Goal: Task Accomplishment & Management: Manage account settings

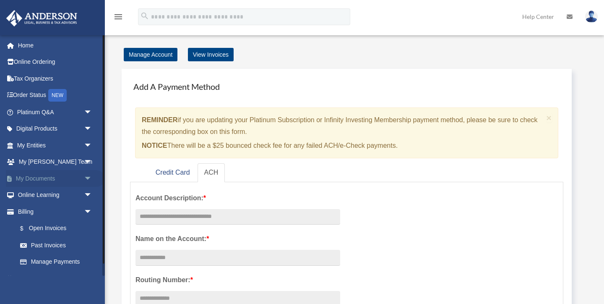
click at [50, 179] on link "My Documents arrow_drop_down" at bounding box center [55, 178] width 99 height 17
click at [89, 178] on span "arrow_drop_down" at bounding box center [92, 178] width 17 height 17
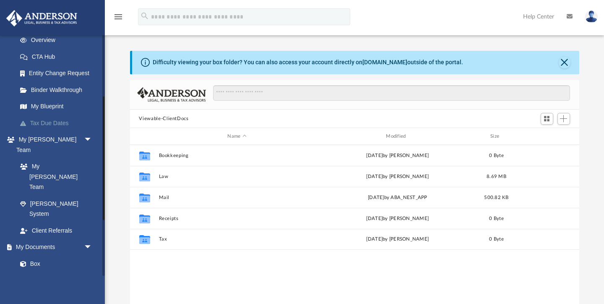
scroll to position [125, 0]
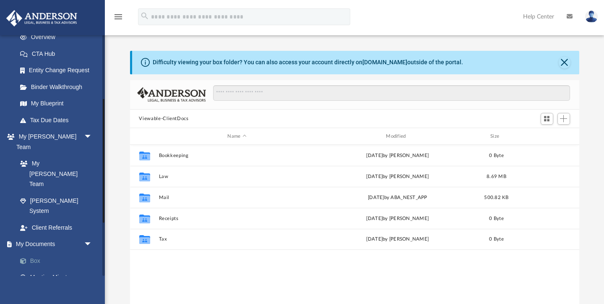
click at [37, 252] on link "Box" at bounding box center [58, 260] width 93 height 17
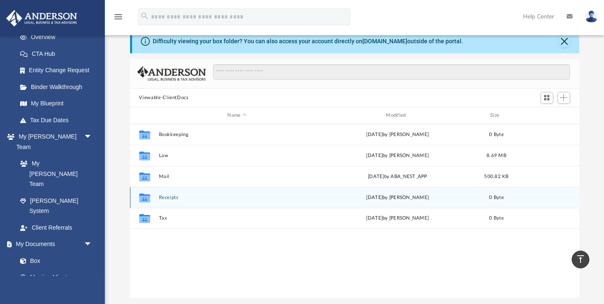
scroll to position [0, 0]
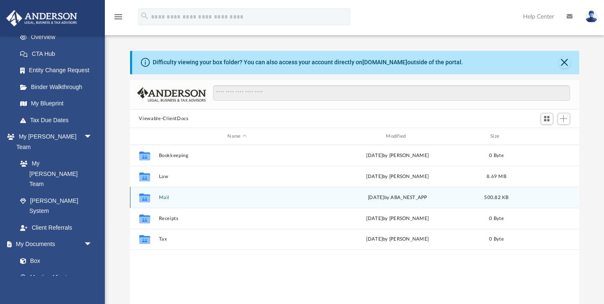
click at [151, 194] on icon "Collaborated Folder" at bounding box center [144, 197] width 13 height 13
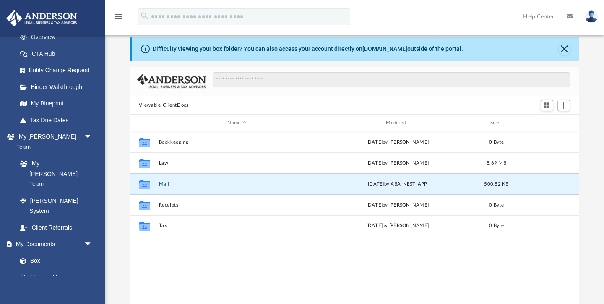
scroll to position [14, 0]
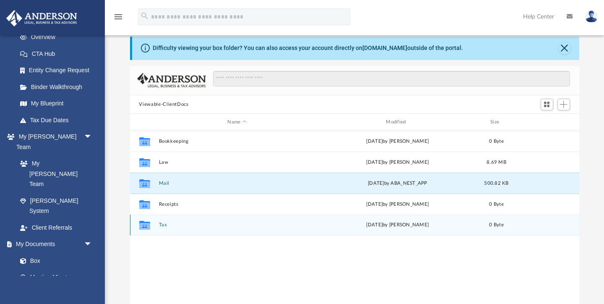
click at [145, 225] on icon "grid" at bounding box center [144, 226] width 11 height 7
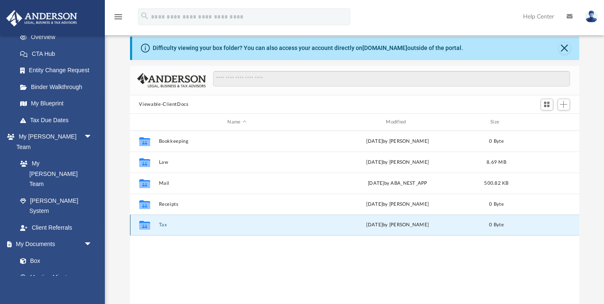
click at [145, 225] on icon "grid" at bounding box center [144, 226] width 11 height 7
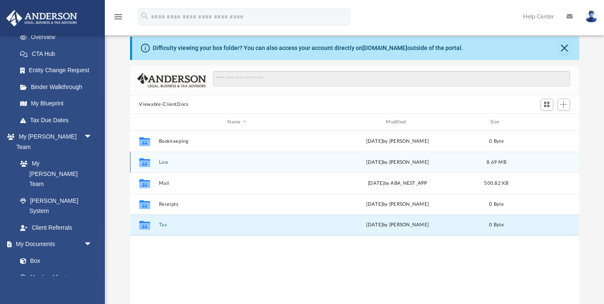
click at [145, 160] on icon "grid" at bounding box center [144, 163] width 11 height 7
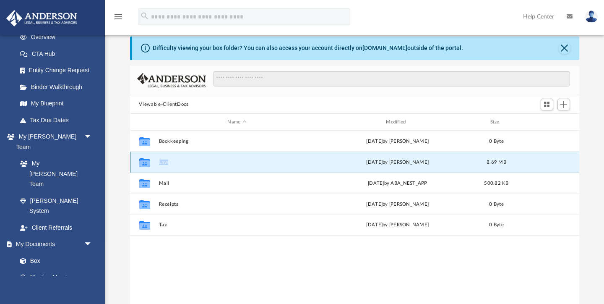
click at [145, 160] on icon "grid" at bounding box center [144, 163] width 11 height 7
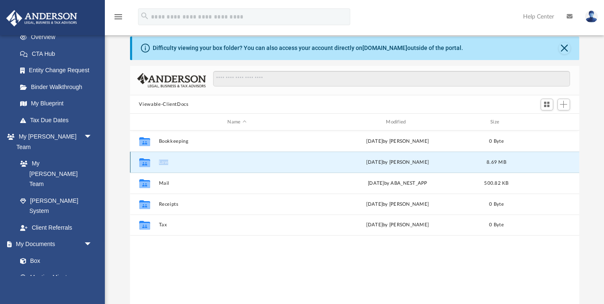
click at [163, 162] on button "Law" at bounding box center [237, 162] width 157 height 5
click at [163, 161] on button "Law" at bounding box center [237, 162] width 157 height 5
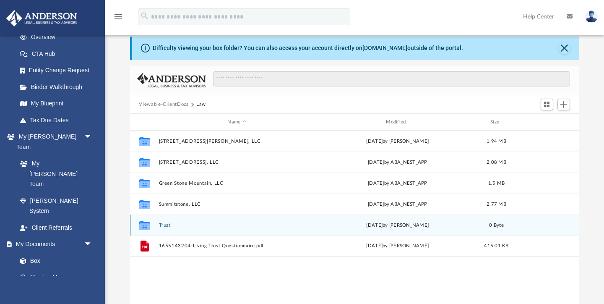
click at [147, 228] on icon "grid" at bounding box center [144, 226] width 11 height 7
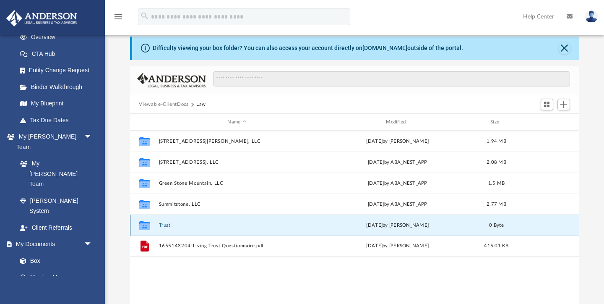
click at [147, 228] on icon "grid" at bounding box center [144, 226] width 11 height 7
click at [146, 225] on icon "grid" at bounding box center [144, 225] width 11 height 9
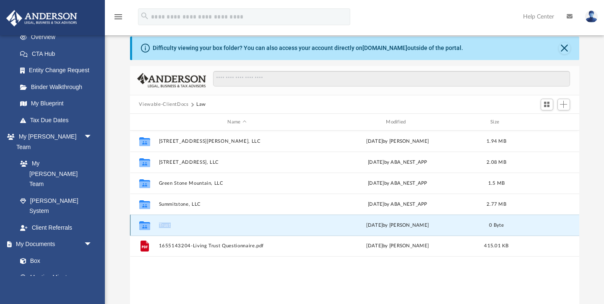
click at [225, 224] on button "Trust" at bounding box center [237, 224] width 157 height 5
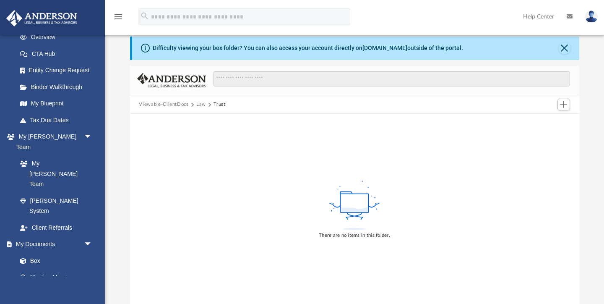
click at [200, 103] on button "Law" at bounding box center [201, 105] width 10 height 8
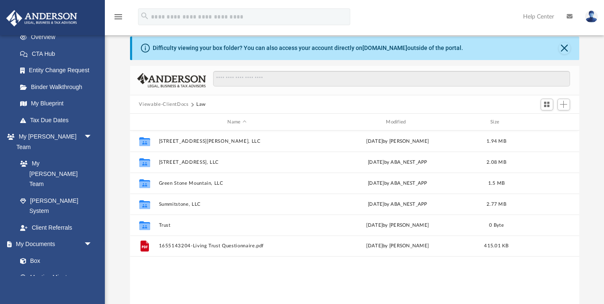
scroll to position [191, 450]
click at [176, 105] on button "Viewable-ClientDocs" at bounding box center [164, 105] width 50 height 8
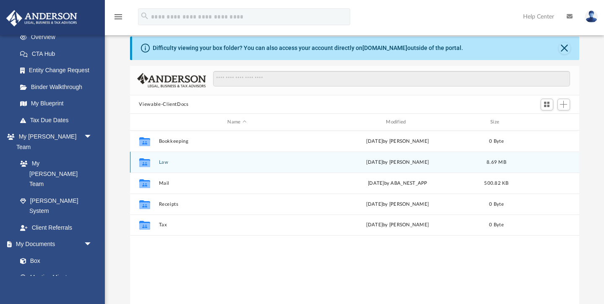
click at [146, 163] on icon "grid" at bounding box center [144, 162] width 11 height 9
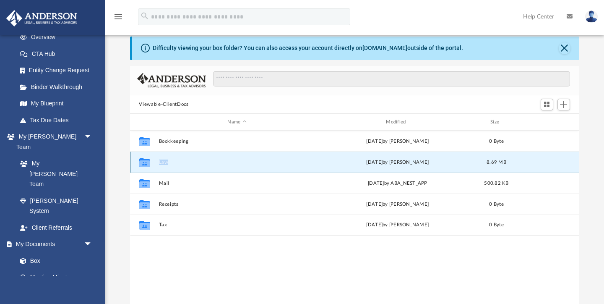
click at [146, 163] on icon "grid" at bounding box center [144, 162] width 11 height 9
click at [163, 162] on button "Law" at bounding box center [237, 162] width 157 height 5
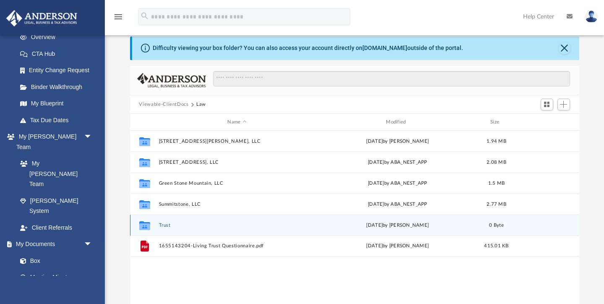
click at [147, 225] on icon "grid" at bounding box center [144, 226] width 11 height 7
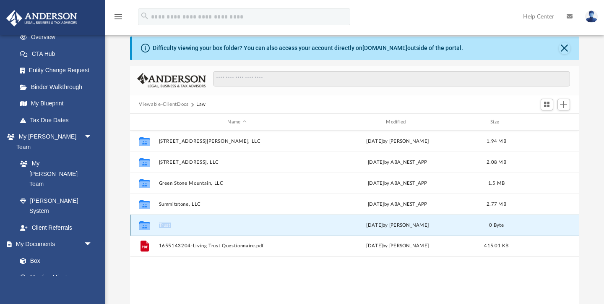
click at [147, 225] on icon "grid" at bounding box center [144, 226] width 11 height 7
click at [167, 226] on button "Trust" at bounding box center [237, 224] width 157 height 5
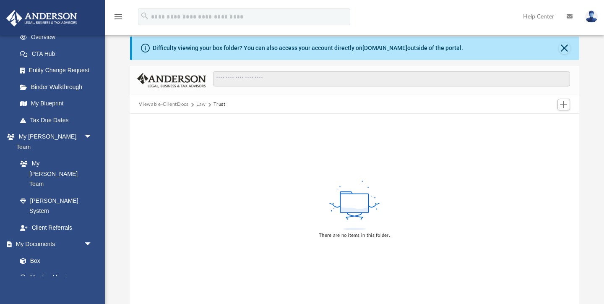
click at [200, 104] on button "Law" at bounding box center [201, 105] width 10 height 8
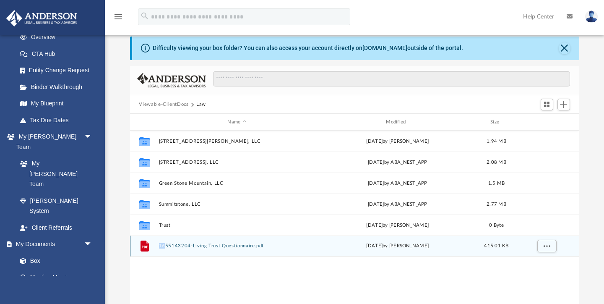
drag, startPoint x: 146, startPoint y: 247, endPoint x: 166, endPoint y: 245, distance: 20.3
click at [166, 245] on div "File 1655143204-Living Trust Questionnaire.pdf Fri Aug 8 2025 by Carol Luciano …" at bounding box center [355, 245] width 450 height 21
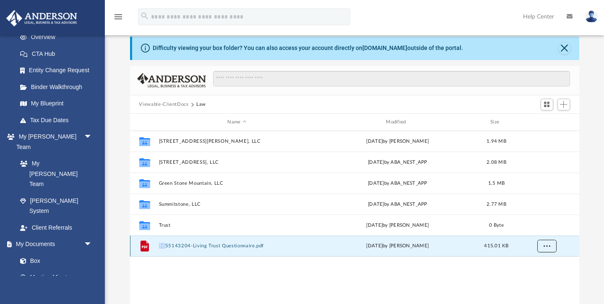
click at [547, 245] on span "More options" at bounding box center [547, 245] width 7 height 5
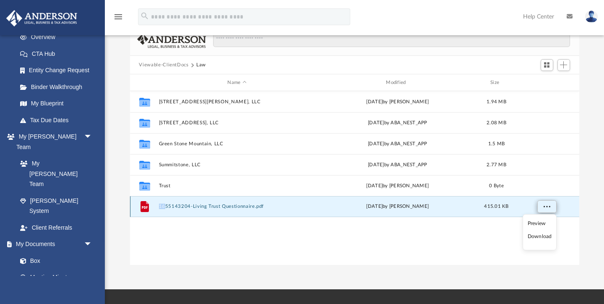
scroll to position [55, 0]
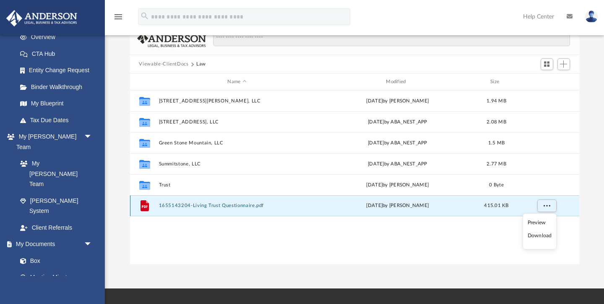
click at [220, 215] on div "File 1655143204-Living Trust Questionnaire.pdf Fri Aug 8 2025 by Carol Luciano …" at bounding box center [355, 205] width 450 height 21
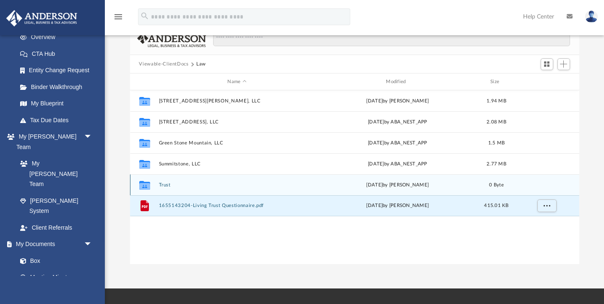
click at [161, 186] on button "Trust" at bounding box center [237, 184] width 157 height 5
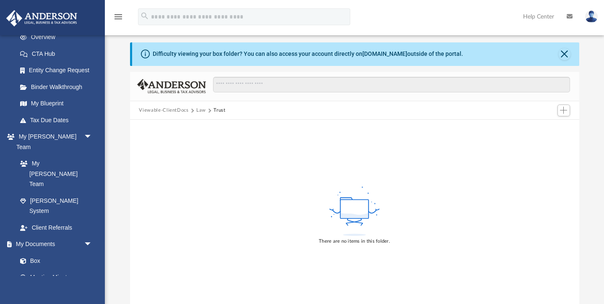
scroll to position [0, 0]
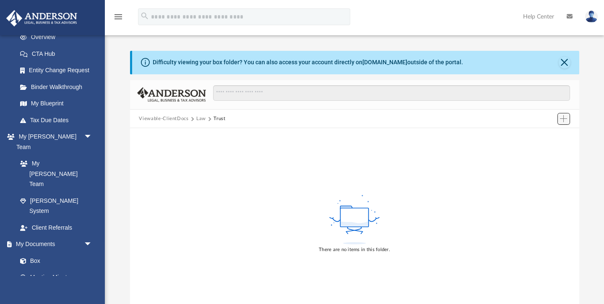
click at [565, 120] on span "Add" at bounding box center [563, 118] width 7 height 7
click at [546, 149] on li "New Folder" at bounding box center [552, 148] width 27 height 9
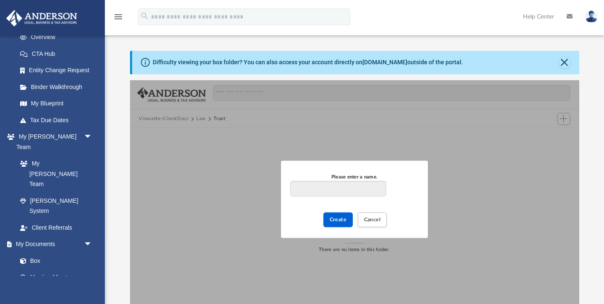
type input "*"
click at [311, 189] on input "**********" at bounding box center [338, 189] width 96 height 16
click at [293, 188] on input "**********" at bounding box center [338, 189] width 96 height 16
click at [327, 191] on input "**********" at bounding box center [338, 189] width 96 height 16
click at [335, 220] on span "Create" at bounding box center [338, 219] width 17 height 5
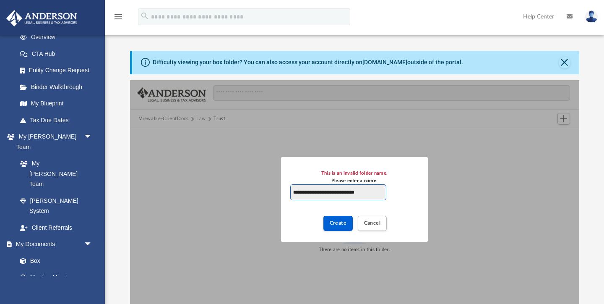
click at [375, 191] on input "**********" at bounding box center [338, 192] width 96 height 16
click at [362, 192] on input "**********" at bounding box center [338, 192] width 96 height 16
type input "**********"
click at [343, 223] on span "Create" at bounding box center [338, 222] width 17 height 5
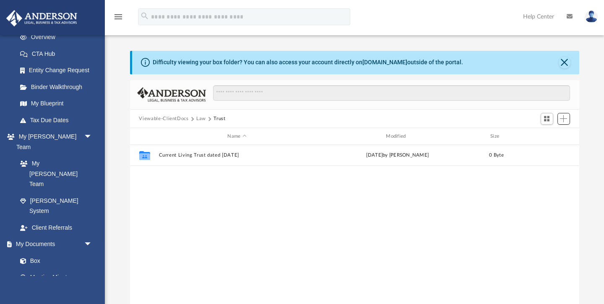
scroll to position [191, 450]
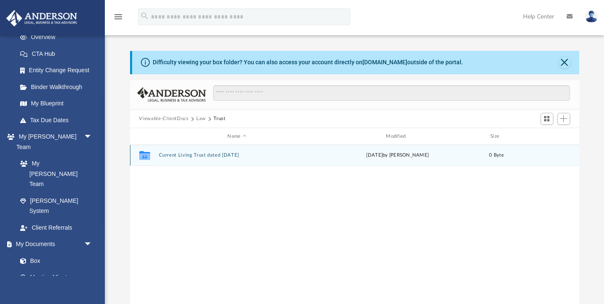
click at [179, 155] on button "Current Living Trust dated Feb 25 2020" at bounding box center [237, 155] width 157 height 5
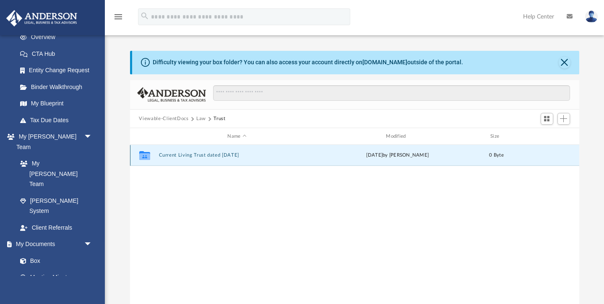
click at [179, 155] on button "Current Living Trust dated Feb 25 2020" at bounding box center [237, 155] width 157 height 5
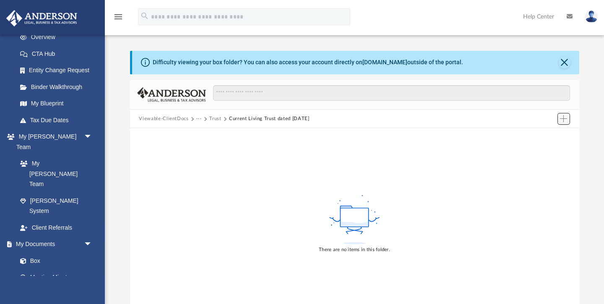
click at [565, 119] on span "Add" at bounding box center [563, 118] width 7 height 7
click at [549, 137] on li "Upload" at bounding box center [552, 135] width 27 height 9
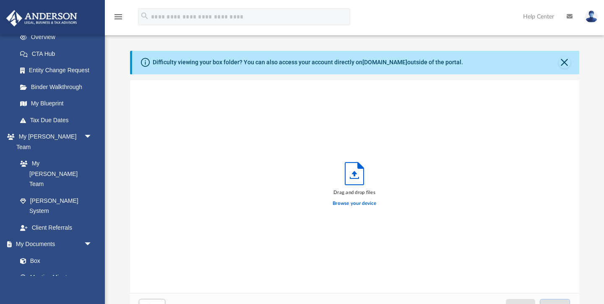
scroll to position [213, 450]
click at [348, 202] on label "Browse your device" at bounding box center [355, 204] width 44 height 8
click at [0, 0] on input "Browse your device" at bounding box center [0, 0] width 0 height 0
click at [356, 203] on label "Browse your device" at bounding box center [355, 204] width 44 height 8
click at [0, 0] on input "Browse your device" at bounding box center [0, 0] width 0 height 0
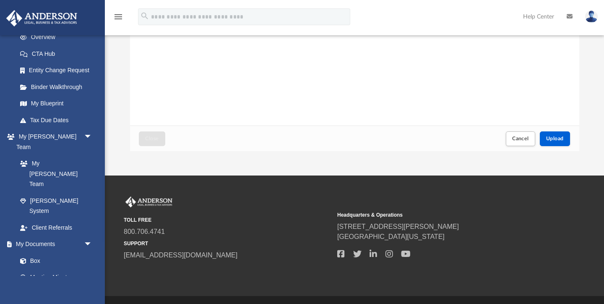
scroll to position [176, 0]
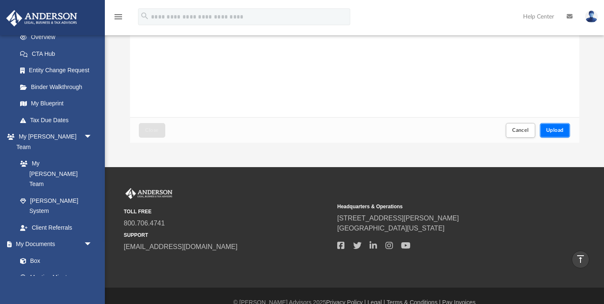
click at [555, 131] on span "Upload" at bounding box center [556, 130] width 18 height 5
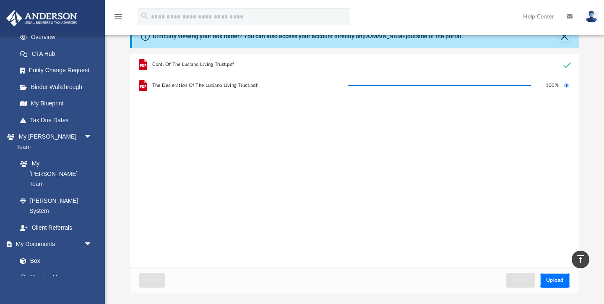
scroll to position [0, 0]
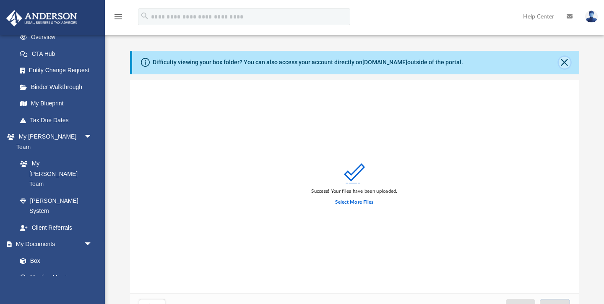
click at [567, 60] on button "Close" at bounding box center [565, 63] width 12 height 12
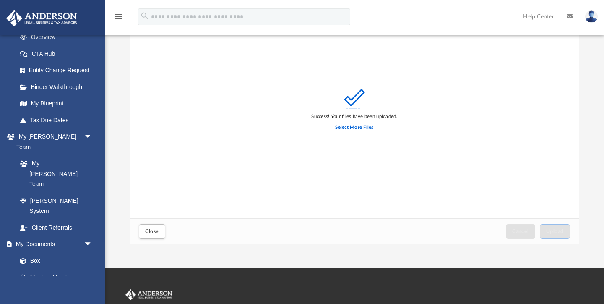
scroll to position [46, 0]
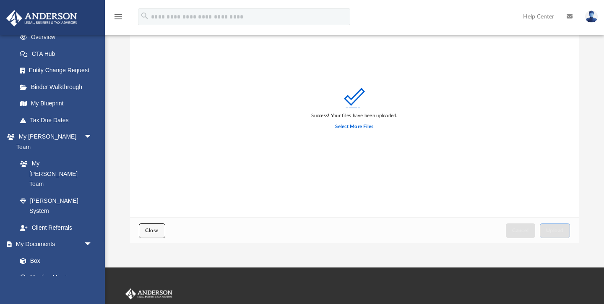
click at [156, 231] on span "Close" at bounding box center [151, 230] width 13 height 5
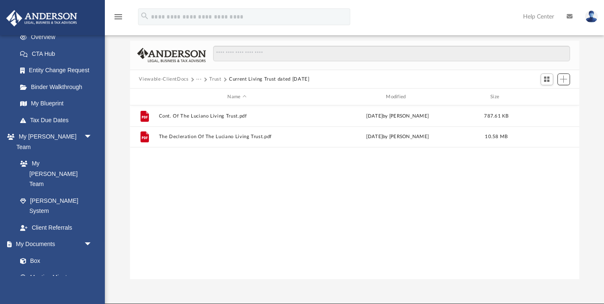
scroll to position [0, 0]
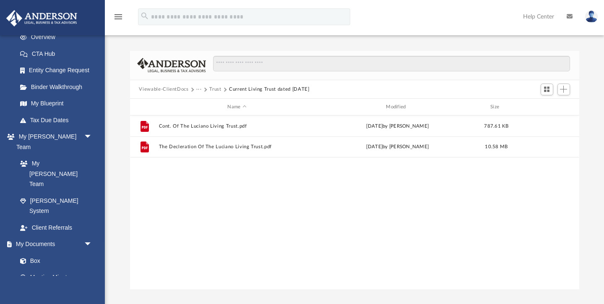
click at [212, 90] on button "Trust" at bounding box center [215, 90] width 12 height 8
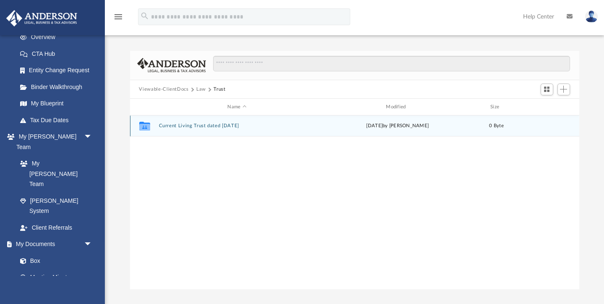
click at [175, 127] on button "Current Living Trust dated Feb 25 2020" at bounding box center [237, 125] width 157 height 5
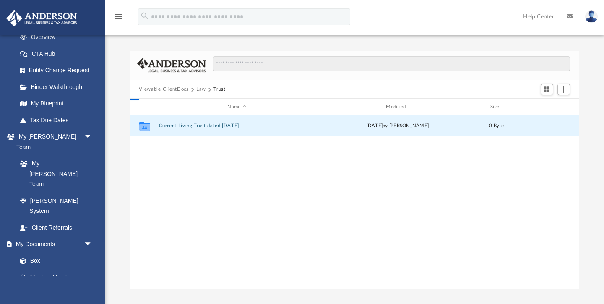
click at [175, 127] on button "Current Living Trust dated Feb 25 2020" at bounding box center [237, 125] width 157 height 5
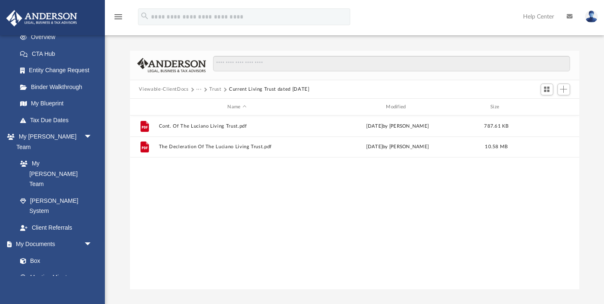
click at [215, 89] on button "Trust" at bounding box center [215, 90] width 12 height 8
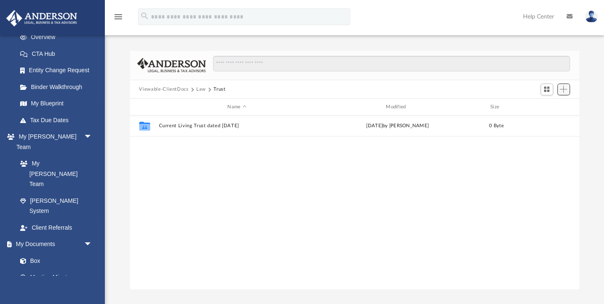
click at [565, 91] on span "Add" at bounding box center [563, 89] width 7 height 7
click at [544, 105] on li "Upload" at bounding box center [552, 106] width 27 height 9
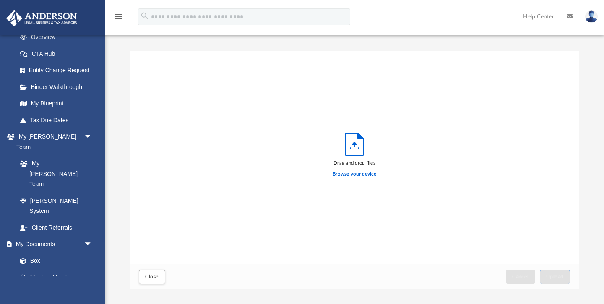
scroll to position [213, 450]
click at [368, 175] on label "Browse your device" at bounding box center [355, 174] width 44 height 8
click at [0, 0] on input "Browse your device" at bounding box center [0, 0] width 0 height 0
click at [34, 252] on link "Box" at bounding box center [58, 260] width 93 height 17
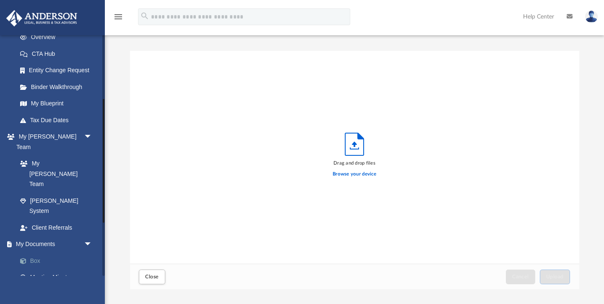
click at [36, 252] on link "Box" at bounding box center [58, 260] width 93 height 17
click at [159, 278] on button "Close" at bounding box center [152, 276] width 26 height 15
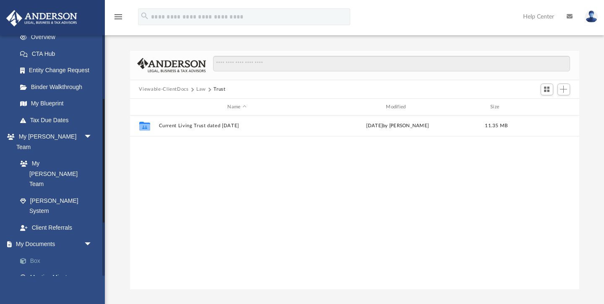
click at [34, 252] on link "Box" at bounding box center [58, 260] width 93 height 17
click at [201, 89] on button "Law" at bounding box center [201, 90] width 10 height 8
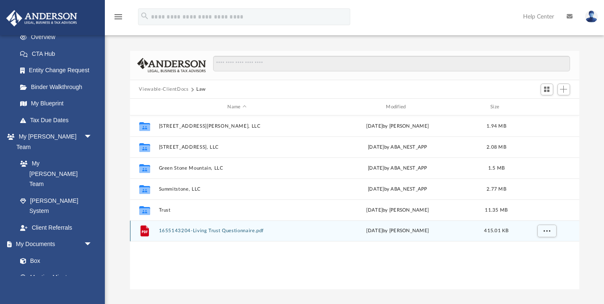
drag, startPoint x: 145, startPoint y: 231, endPoint x: 160, endPoint y: 230, distance: 14.7
click at [160, 230] on div "File 1655143204-Living Trust Questionnaire.pdf Fri Aug 8 2025 by Carol Luciano …" at bounding box center [355, 230] width 450 height 21
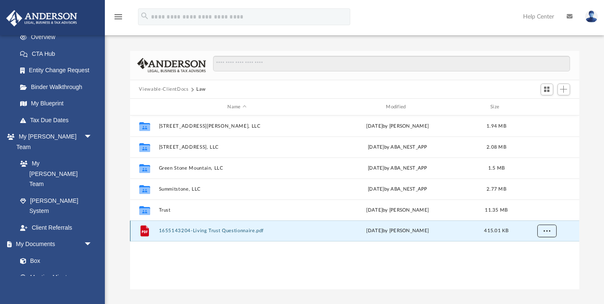
click at [547, 232] on span "More options" at bounding box center [547, 230] width 7 height 5
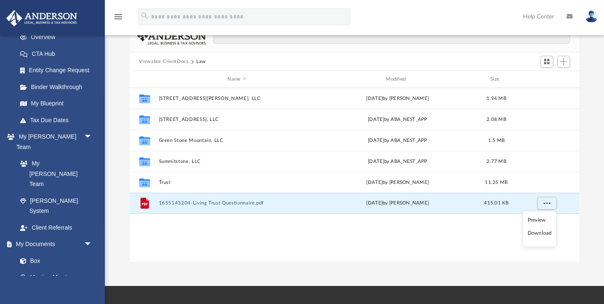
scroll to position [31, 0]
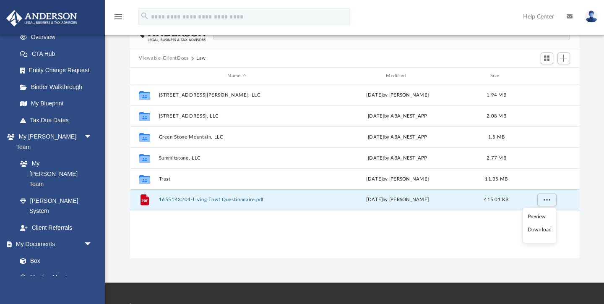
click at [537, 217] on li "Preview" at bounding box center [540, 216] width 24 height 9
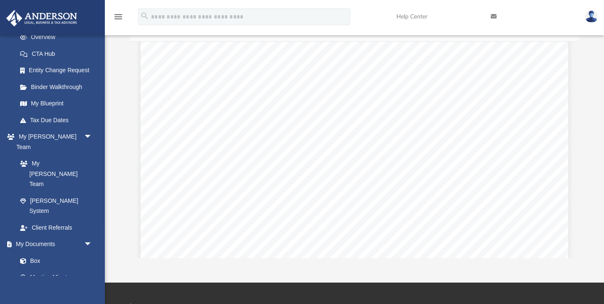
scroll to position [0, 0]
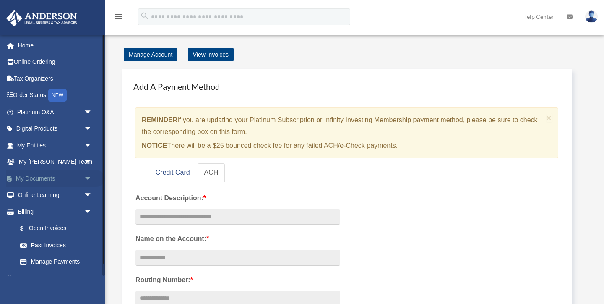
click at [87, 178] on span "arrow_drop_down" at bounding box center [92, 178] width 17 height 17
click at [35, 195] on link "Box" at bounding box center [58, 195] width 93 height 17
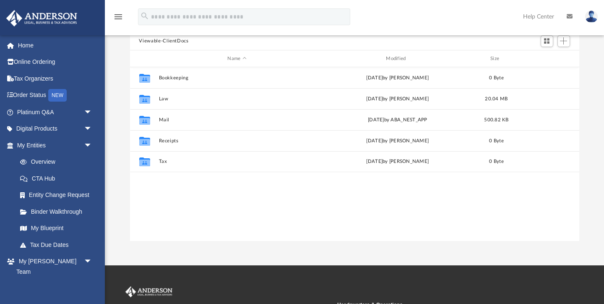
scroll to position [74, 0]
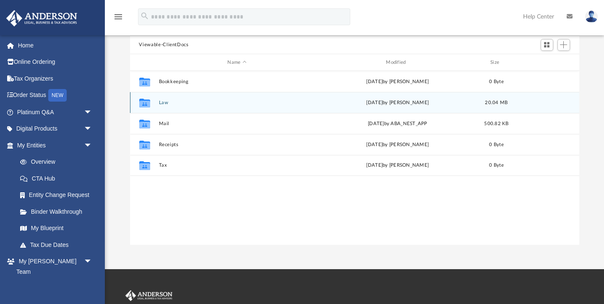
click at [146, 102] on icon "grid" at bounding box center [144, 103] width 11 height 9
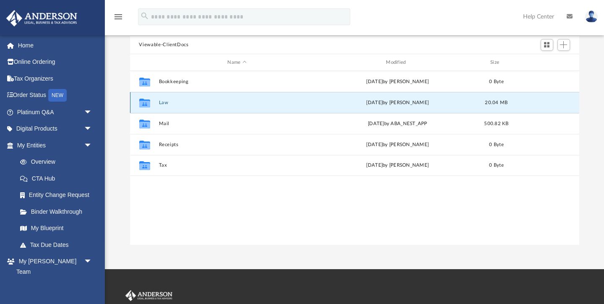
click at [164, 101] on button "Law" at bounding box center [237, 102] width 157 height 5
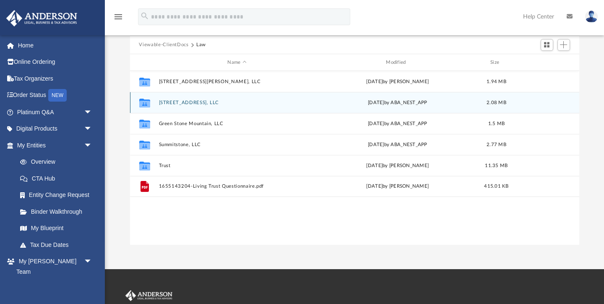
click at [145, 104] on icon "grid" at bounding box center [144, 104] width 11 height 7
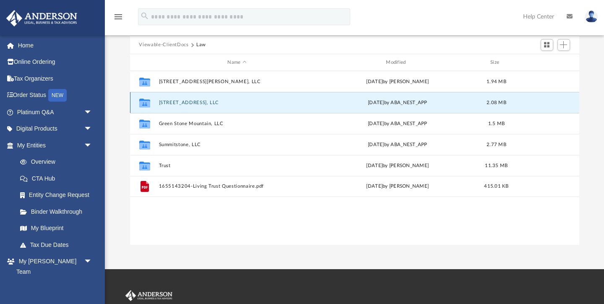
click at [183, 103] on button "915 Trebbiano Ct, LLC" at bounding box center [237, 102] width 157 height 5
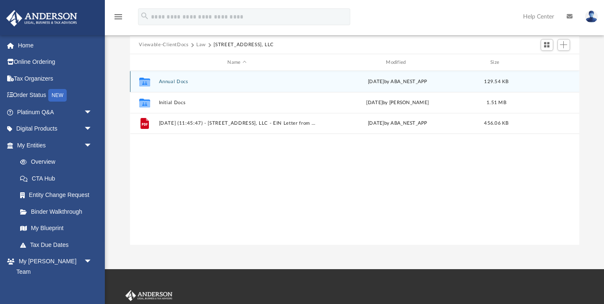
click at [146, 81] on icon "grid" at bounding box center [144, 82] width 11 height 9
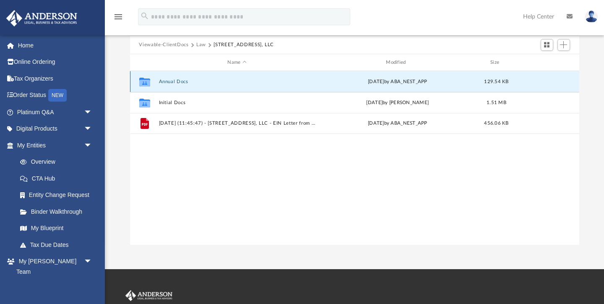
click at [168, 81] on button "Annual Docs" at bounding box center [237, 81] width 157 height 5
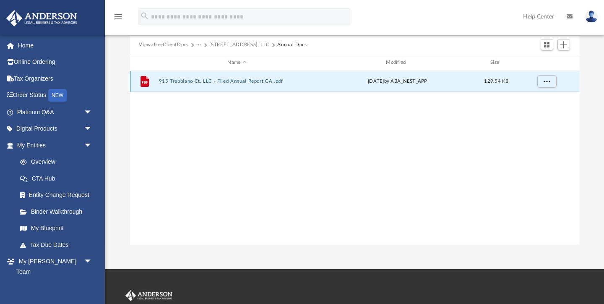
click at [176, 82] on button "915 Trebbiano Ct, LLC - Filed Annual Report CA .pdf" at bounding box center [237, 81] width 157 height 5
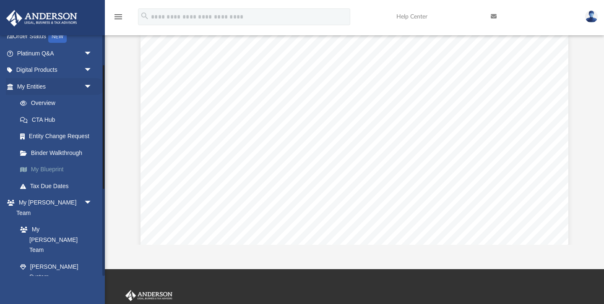
scroll to position [0, 0]
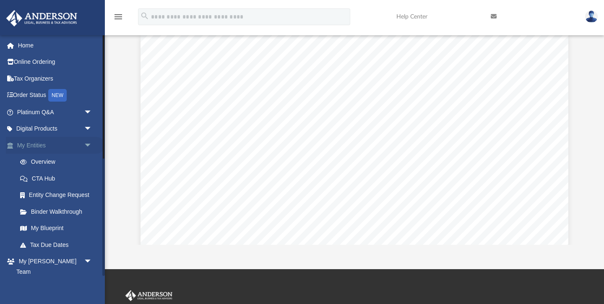
click at [89, 143] on span "arrow_drop_down" at bounding box center [92, 145] width 17 height 17
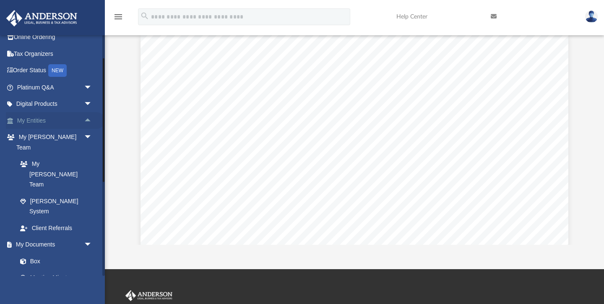
scroll to position [26, 0]
click at [35, 252] on link "Box" at bounding box center [58, 260] width 93 height 17
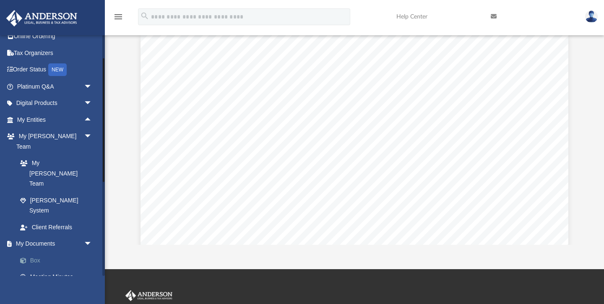
click at [35, 252] on link "Box" at bounding box center [58, 260] width 93 height 17
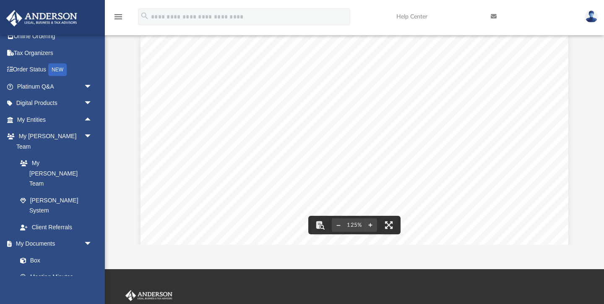
scroll to position [0, 0]
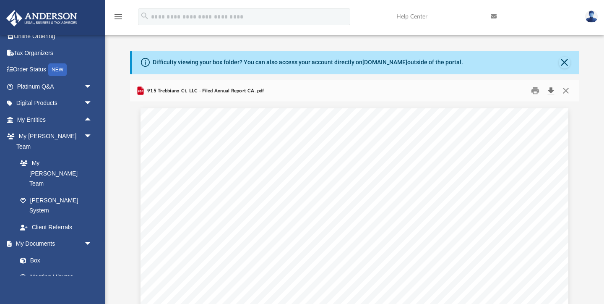
click at [551, 90] on button "Download" at bounding box center [551, 90] width 15 height 13
click at [590, 133] on div "Difficulty viewing your box folder? You can also access your account directly o…" at bounding box center [355, 185] width 500 height 268
click at [564, 89] on button "Close" at bounding box center [566, 90] width 15 height 13
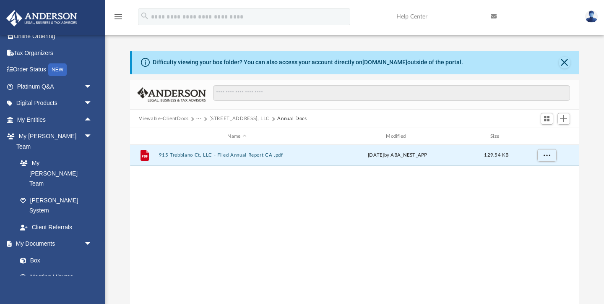
click at [240, 119] on button "915 Trebbiano Ct, LLC" at bounding box center [239, 119] width 60 height 8
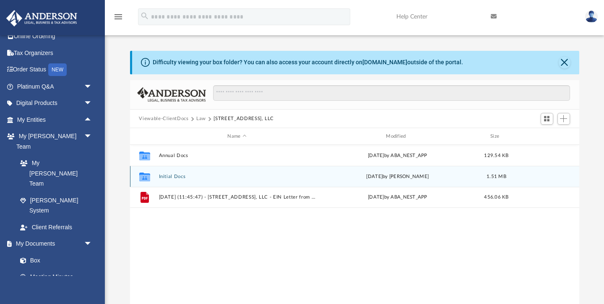
click at [170, 174] on button "Initial Docs" at bounding box center [237, 176] width 157 height 5
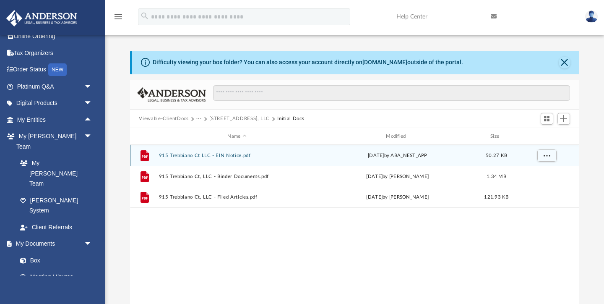
click at [192, 154] on button "915 Trebbiano Ct LLC - EIN Notice.pdf" at bounding box center [237, 155] width 157 height 5
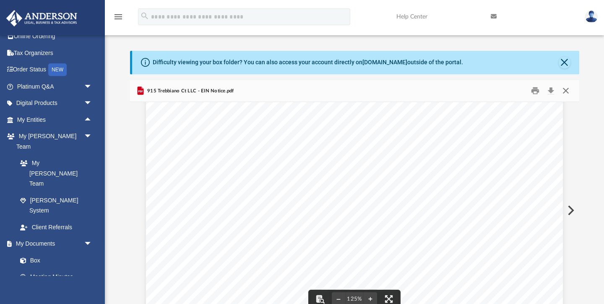
click at [566, 88] on button "Close" at bounding box center [566, 90] width 15 height 13
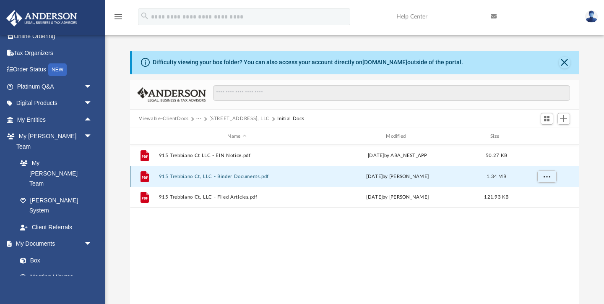
click at [190, 175] on button "915 Trebbiano Ct, LLC - Binder Documents.pdf" at bounding box center [237, 176] width 157 height 5
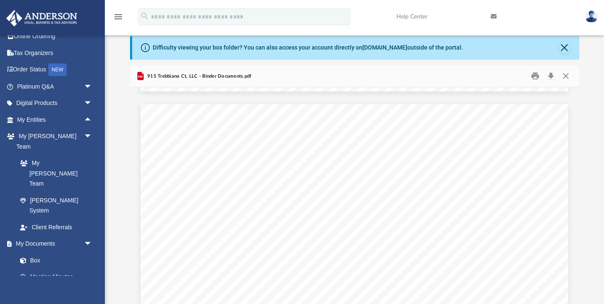
scroll to position [28893, 0]
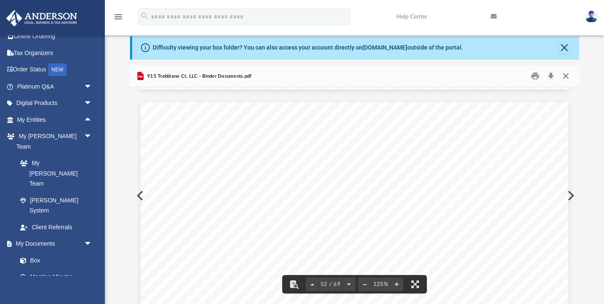
click at [569, 76] on button "Close" at bounding box center [566, 76] width 15 height 13
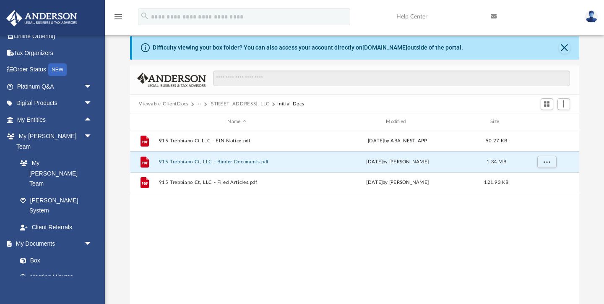
scroll to position [0, 0]
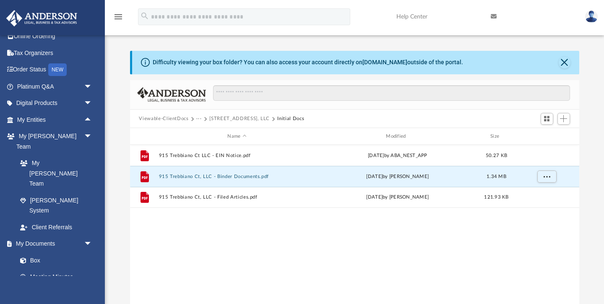
click at [251, 118] on button "915 Trebbiano Ct, LLC" at bounding box center [239, 119] width 60 height 8
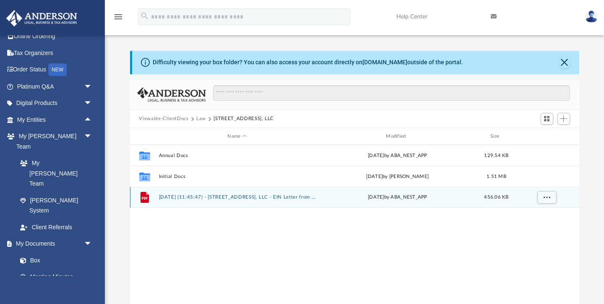
click at [174, 196] on button "2025.07.01 (11:45:47) - 915 Trebbiano Ct, LLC - EIN Letter from IRS.pdf" at bounding box center [237, 197] width 157 height 5
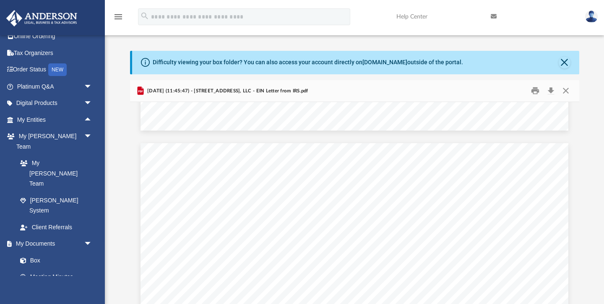
scroll to position [13, 0]
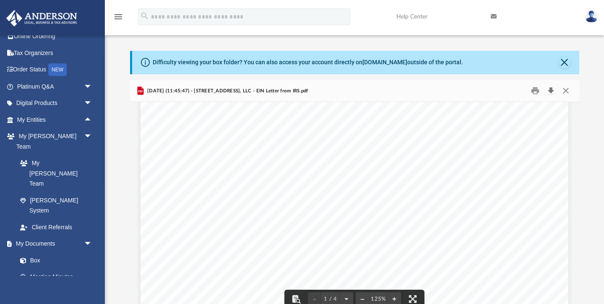
click at [551, 89] on button "Download" at bounding box center [551, 90] width 15 height 13
click at [38, 252] on link "Box" at bounding box center [58, 260] width 93 height 17
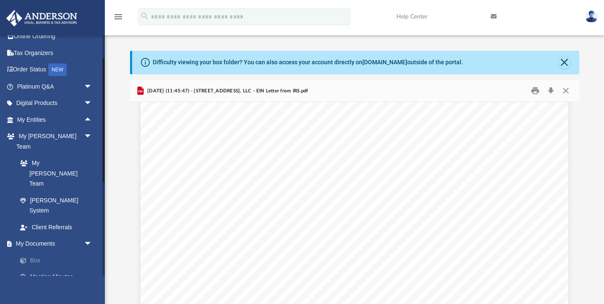
click at [36, 252] on link "Box" at bounding box center [58, 260] width 93 height 17
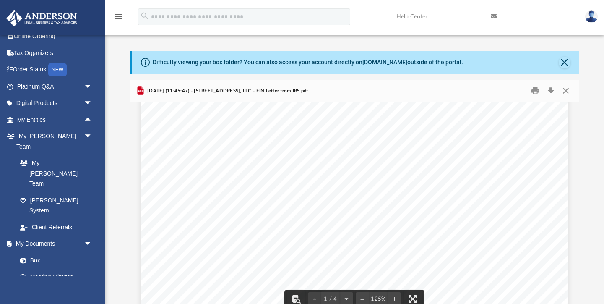
scroll to position [0, 0]
click at [565, 91] on button "Close" at bounding box center [566, 90] width 15 height 13
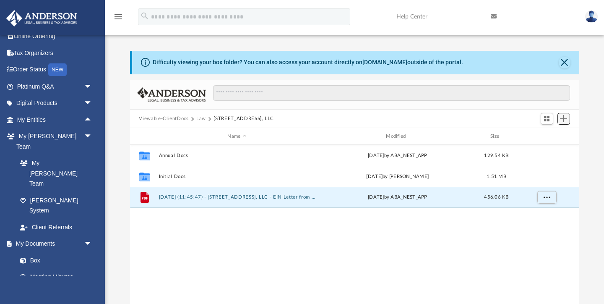
click at [563, 118] on span "Add" at bounding box center [563, 118] width 7 height 7
click at [555, 150] on li "New Folder" at bounding box center [552, 148] width 27 height 9
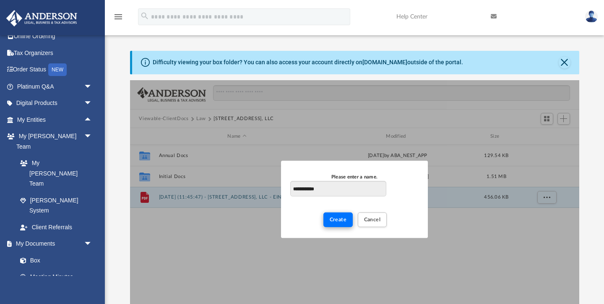
type input "**********"
click at [342, 222] on span "Create" at bounding box center [338, 219] width 17 height 5
click at [338, 219] on span "Create" at bounding box center [338, 219] width 17 height 5
click at [377, 222] on span "Cancel" at bounding box center [372, 219] width 17 height 5
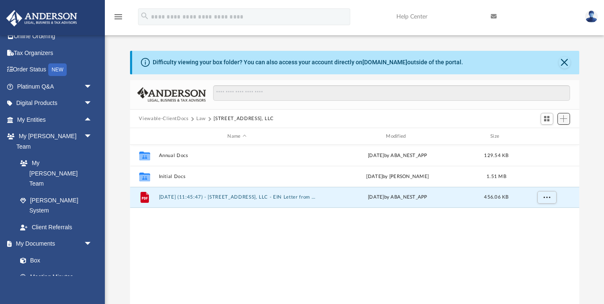
click at [565, 121] on span "Add" at bounding box center [563, 118] width 7 height 7
click at [551, 151] on li "New Folder" at bounding box center [552, 148] width 27 height 9
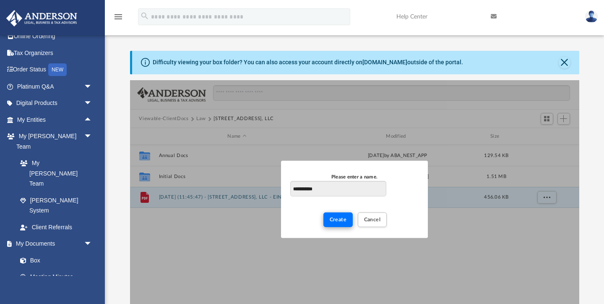
type input "**********"
click at [337, 222] on span "Create" at bounding box center [338, 219] width 17 height 5
click at [339, 217] on span "Create" at bounding box center [338, 219] width 17 height 5
click at [375, 221] on span "Cancel" at bounding box center [372, 219] width 17 height 5
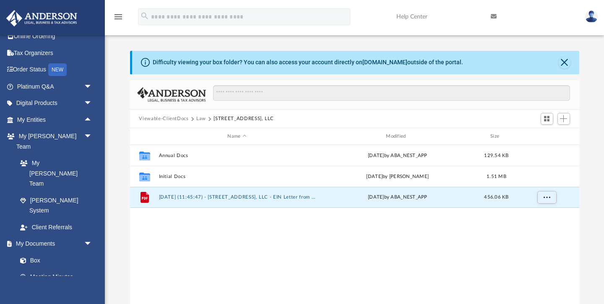
click at [202, 117] on button "Law" at bounding box center [201, 119] width 10 height 8
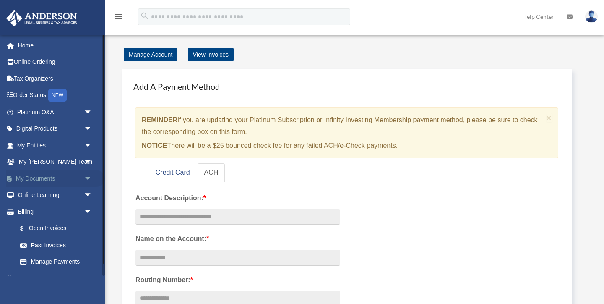
click at [86, 176] on span "arrow_drop_down" at bounding box center [92, 178] width 17 height 17
click at [37, 196] on link "Box" at bounding box center [58, 195] width 93 height 17
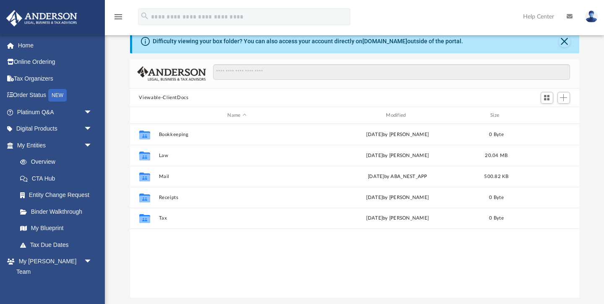
scroll to position [24, 0]
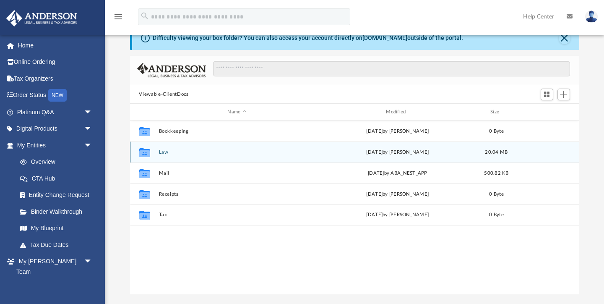
click at [164, 151] on button "Law" at bounding box center [237, 151] width 157 height 5
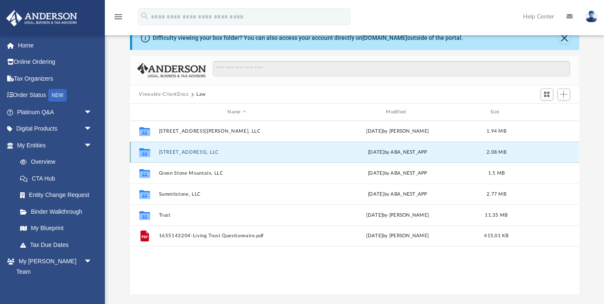
click at [172, 154] on button "915 Trebbiano Ct, LLC" at bounding box center [237, 151] width 157 height 5
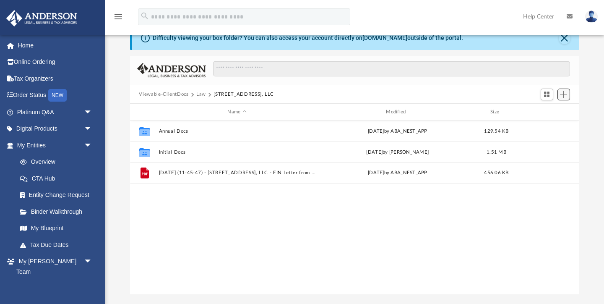
click at [566, 93] on span "Add" at bounding box center [563, 94] width 7 height 7
click at [552, 124] on li "New Folder" at bounding box center [552, 124] width 27 height 9
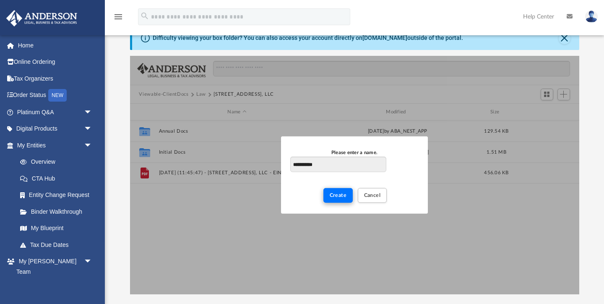
type input "**********"
click at [342, 196] on span "Create" at bounding box center [338, 195] width 17 height 5
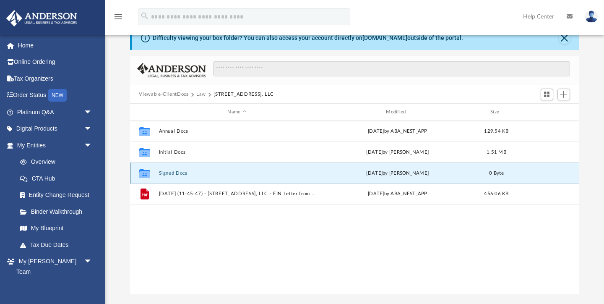
click at [167, 173] on button "Signed Docs" at bounding box center [237, 172] width 157 height 5
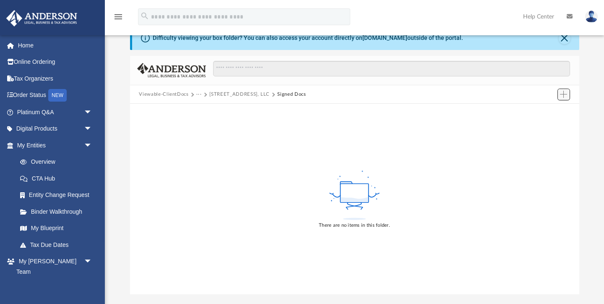
click at [564, 96] on span "Add" at bounding box center [563, 94] width 7 height 7
click at [545, 111] on li "Upload" at bounding box center [552, 111] width 27 height 9
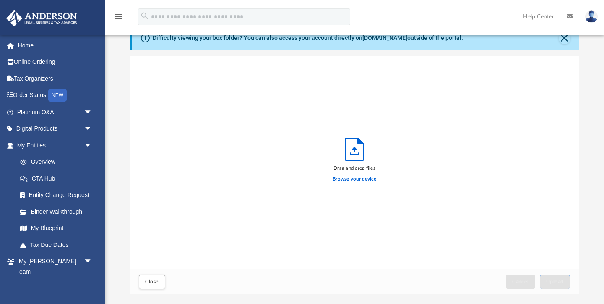
scroll to position [213, 450]
click at [353, 178] on label "Browse your device" at bounding box center [355, 179] width 44 height 8
click at [0, 0] on input "Browse your device" at bounding box center [0, 0] width 0 height 0
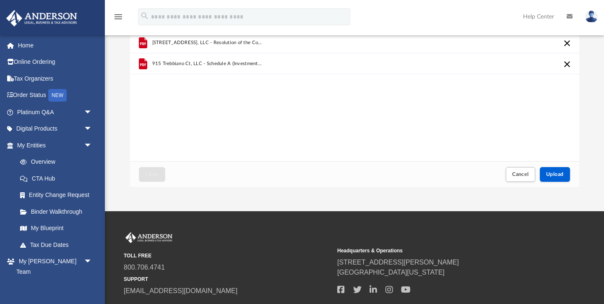
scroll to position [135, 0]
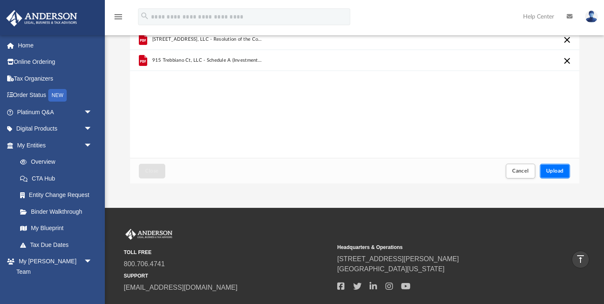
click at [555, 173] on span "Upload" at bounding box center [556, 170] width 18 height 5
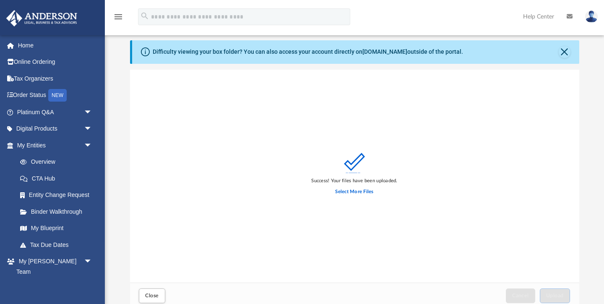
scroll to position [0, 0]
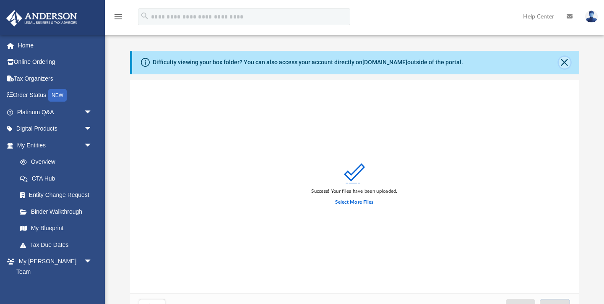
click at [563, 63] on button "Close" at bounding box center [565, 63] width 12 height 12
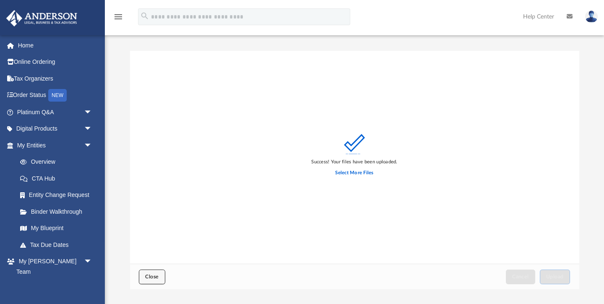
click at [149, 281] on button "Close" at bounding box center [152, 276] width 26 height 15
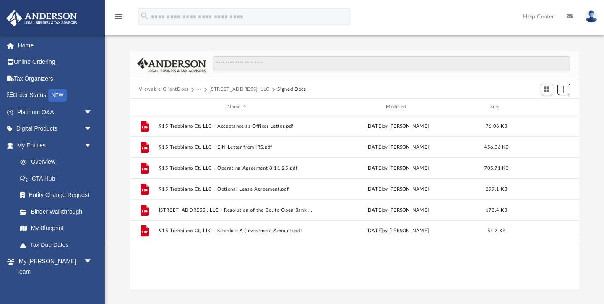
scroll to position [191, 450]
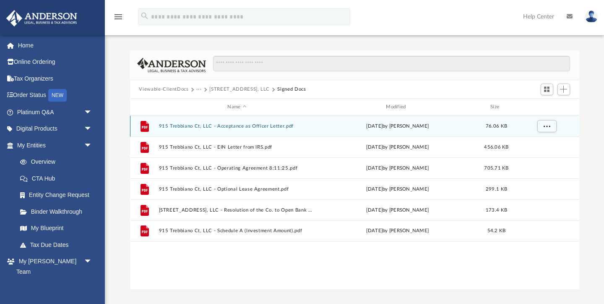
click at [218, 125] on button "915 Trebbiano Ct, LLC - Acceptance as Officer Letter.pdf" at bounding box center [237, 125] width 157 height 5
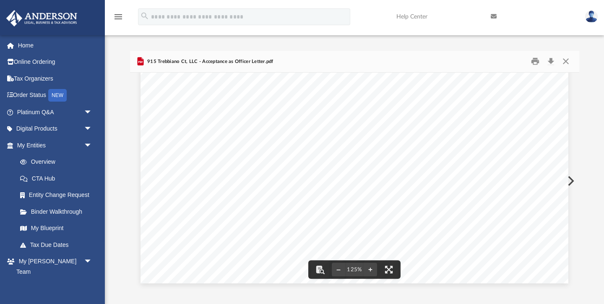
scroll to position [0, 0]
click at [567, 60] on button "Close" at bounding box center [566, 61] width 15 height 13
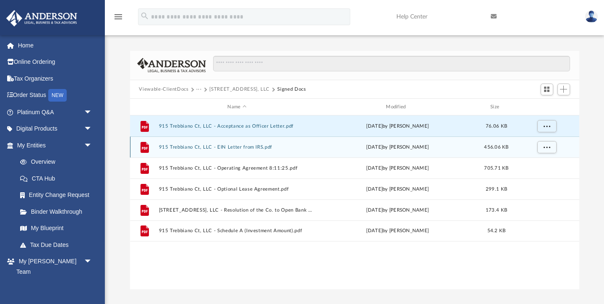
click at [247, 147] on button "915 Trebbiano Ct, LLC - EIN Letter from IRS.pdf" at bounding box center [237, 146] width 157 height 5
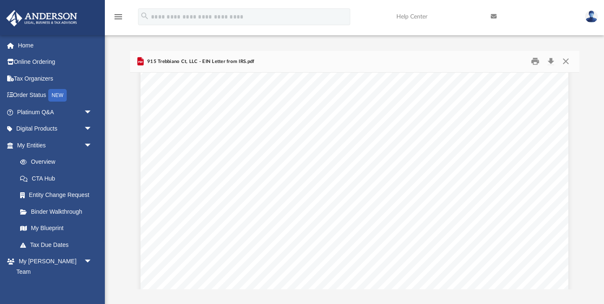
scroll to position [146, 0]
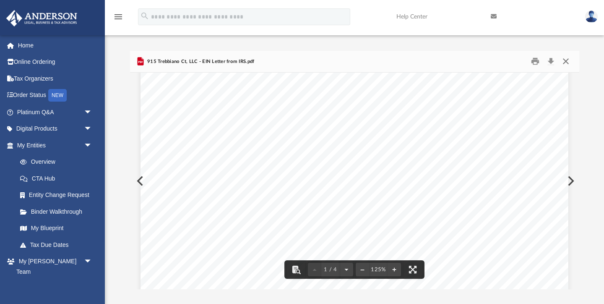
click at [566, 59] on button "Close" at bounding box center [566, 61] width 15 height 13
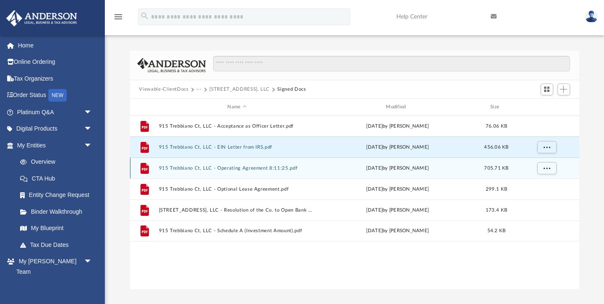
click at [241, 167] on button "915 Trebbiano Ct, LLC - Operating Agreement 8:11:25.pdf" at bounding box center [237, 167] width 157 height 5
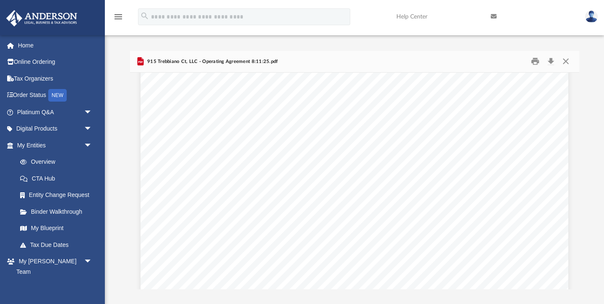
scroll to position [25870, 0]
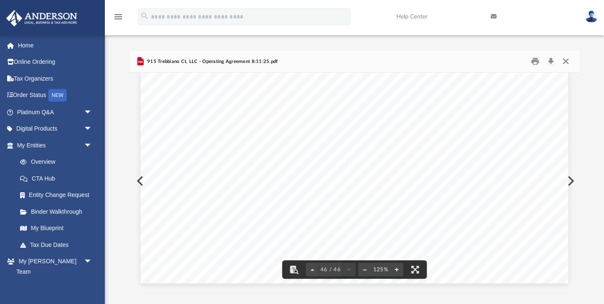
click at [566, 60] on button "Close" at bounding box center [566, 61] width 15 height 13
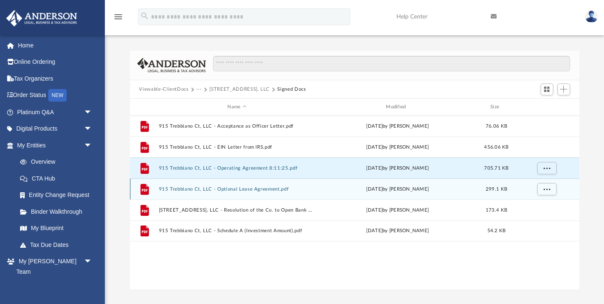
click at [267, 190] on button "915 Trebbiano Ct, LLC - Optional Lease Agreement.pdf" at bounding box center [237, 188] width 157 height 5
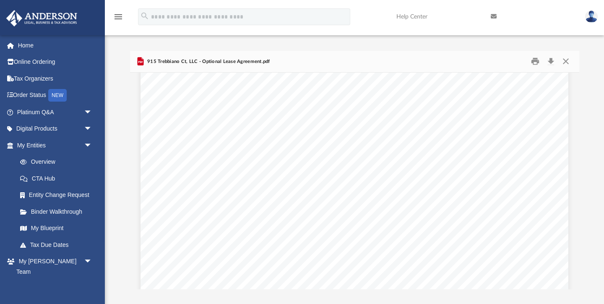
scroll to position [0, 0]
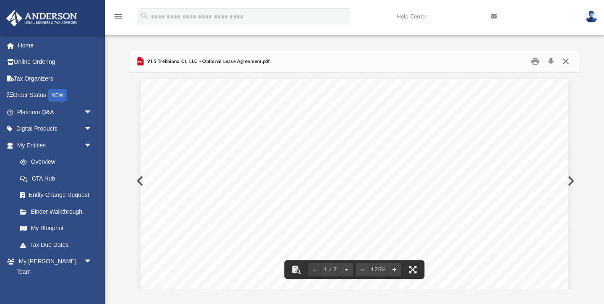
click at [568, 61] on button "Close" at bounding box center [566, 61] width 15 height 13
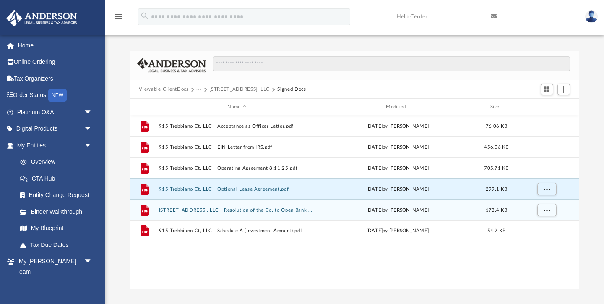
click at [249, 211] on button "915 Trebbiano Ct, LLC - Resolution of the Co. to Open Bank Account.pdf" at bounding box center [237, 209] width 157 height 5
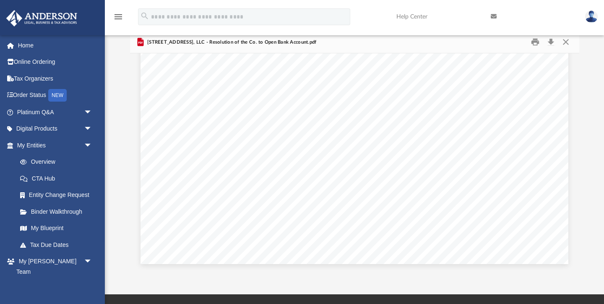
scroll to position [20, 0]
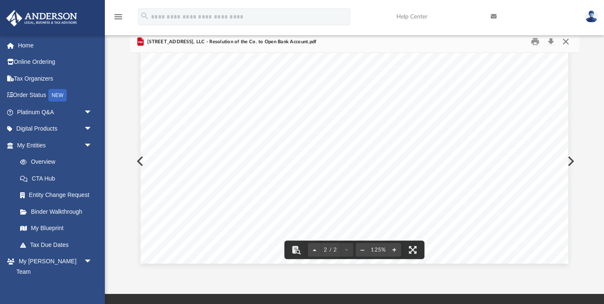
click at [567, 40] on button "Close" at bounding box center [566, 41] width 15 height 13
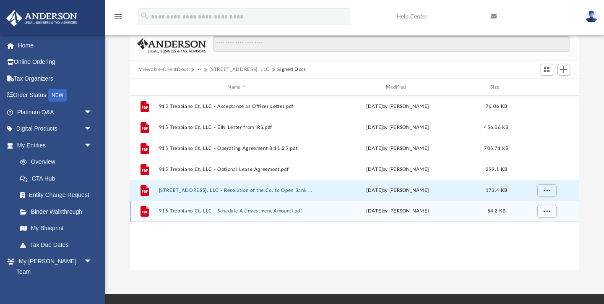
click at [272, 210] on button "915 Trebbiano Ct, LLC - Schedule A (Investment Amount).pdf" at bounding box center [237, 211] width 157 height 5
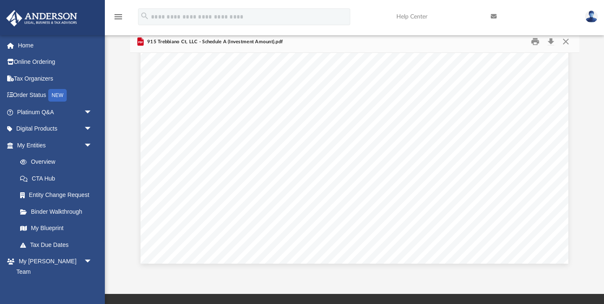
scroll to position [0, 0]
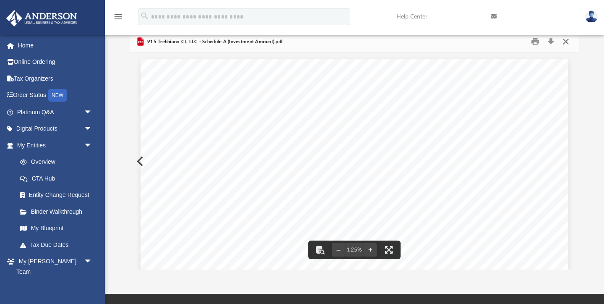
click at [565, 42] on button "Close" at bounding box center [566, 41] width 15 height 13
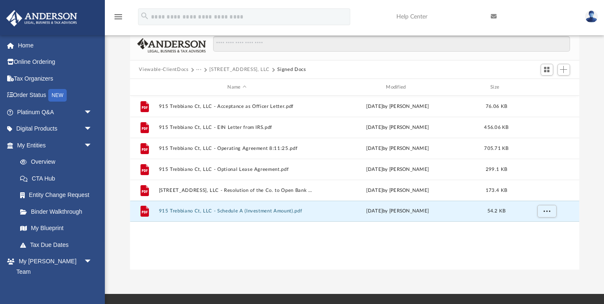
click at [233, 69] on button "915 Trebbiano Ct, LLC" at bounding box center [239, 70] width 60 height 8
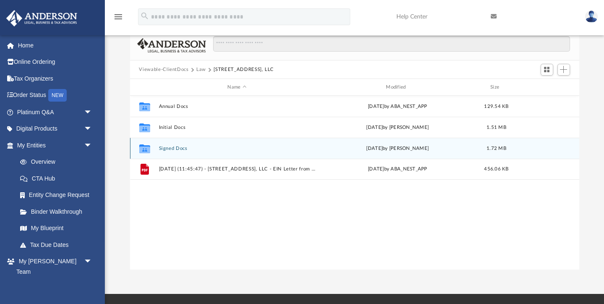
click at [177, 148] on button "Signed Docs" at bounding box center [237, 148] width 157 height 5
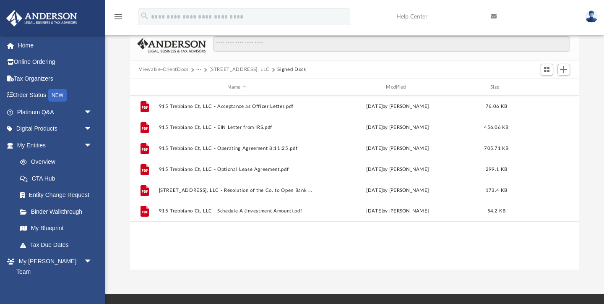
click at [283, 70] on button "Signed Docs" at bounding box center [291, 70] width 29 height 8
click at [247, 68] on button "915 Trebbiano Ct, LLC" at bounding box center [239, 70] width 60 height 8
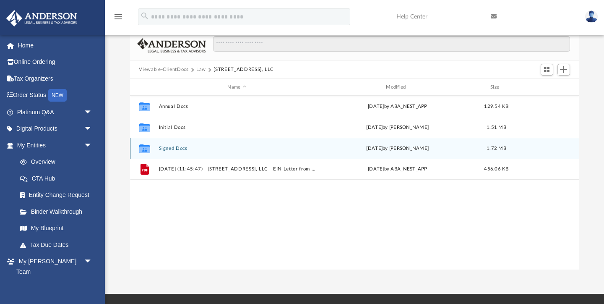
click at [565, 151] on div "Collaborated Folder Signed Docs today by Carol Luciano 1.72 MB" at bounding box center [355, 148] width 450 height 21
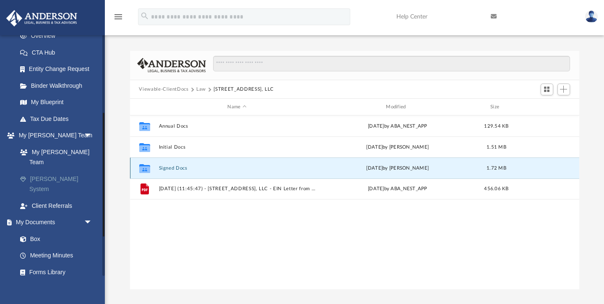
scroll to position [228, 0]
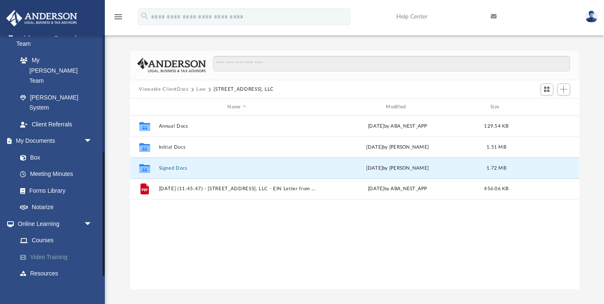
click at [42, 249] on link "Video Training" at bounding box center [58, 257] width 93 height 17
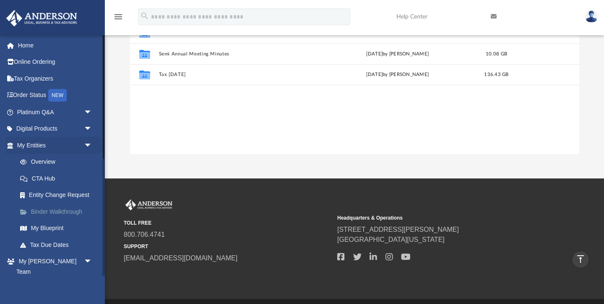
click at [49, 211] on link "Binder Walkthrough" at bounding box center [58, 211] width 93 height 17
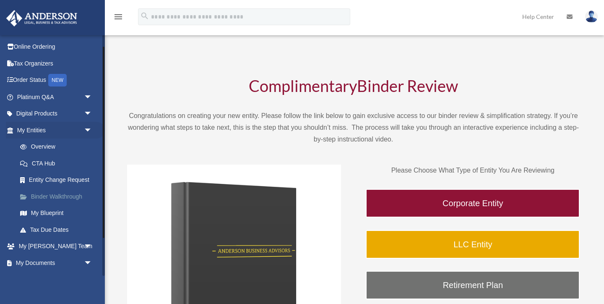
scroll to position [16, 0]
click at [51, 213] on link "My Blueprint" at bounding box center [58, 212] width 93 height 17
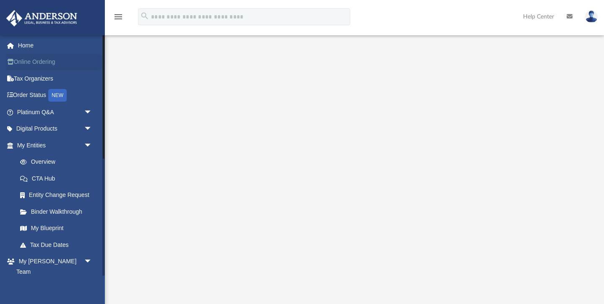
click at [36, 61] on link "Online Ordering" at bounding box center [55, 62] width 99 height 17
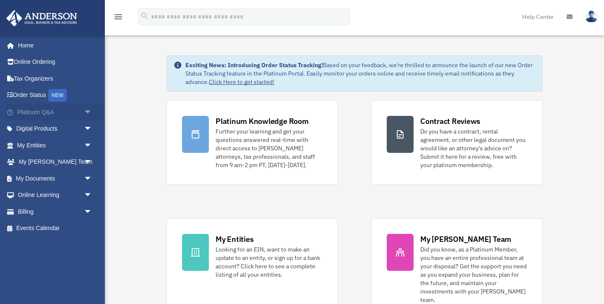
click at [87, 110] on span "arrow_drop_down" at bounding box center [92, 112] width 17 height 17
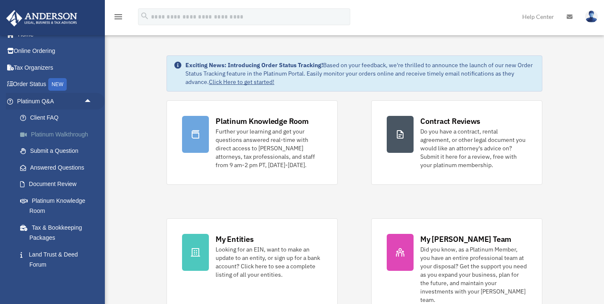
scroll to position [15, 0]
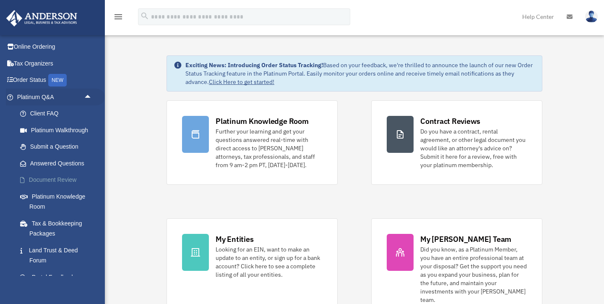
click at [68, 179] on link "Document Review" at bounding box center [58, 180] width 93 height 17
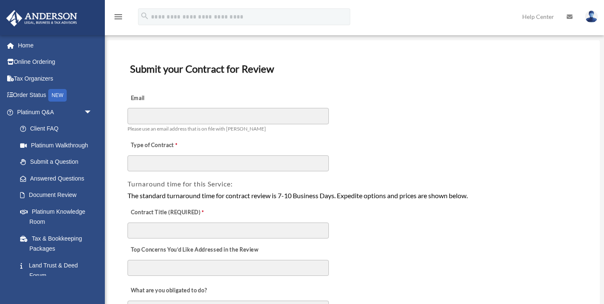
scroll to position [29, 0]
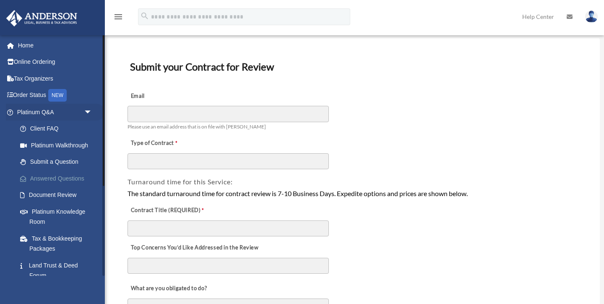
click at [58, 177] on link "Answered Questions" at bounding box center [58, 178] width 93 height 17
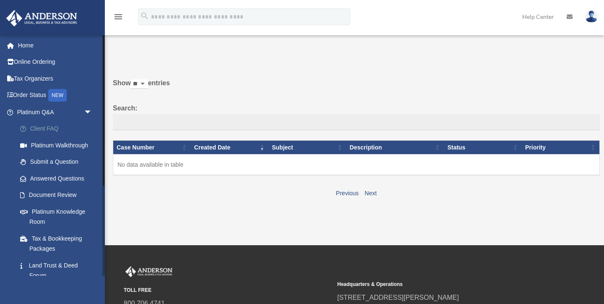
click at [50, 129] on link "Client FAQ" at bounding box center [58, 128] width 93 height 17
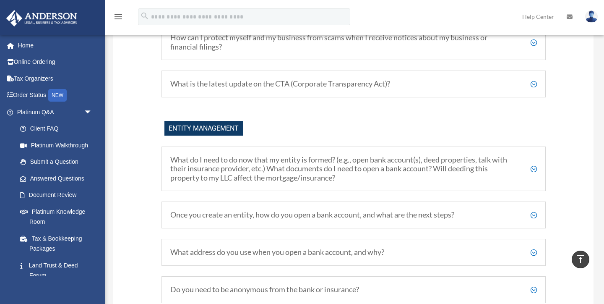
scroll to position [845, 0]
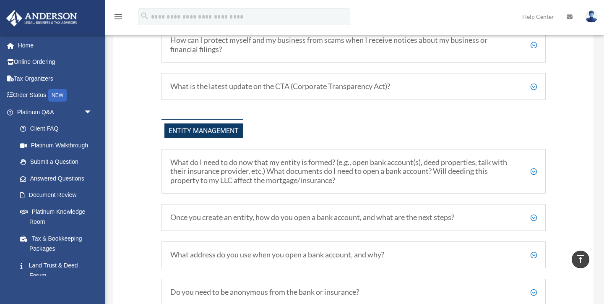
click at [279, 175] on h5 "What do I need to do now that my entity is formed? (e.g., open bank account(s),…" at bounding box center [353, 171] width 367 height 27
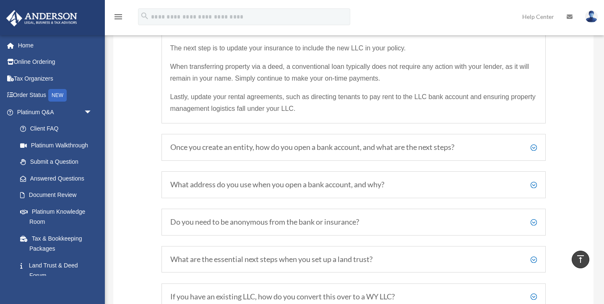
scroll to position [1036, 0]
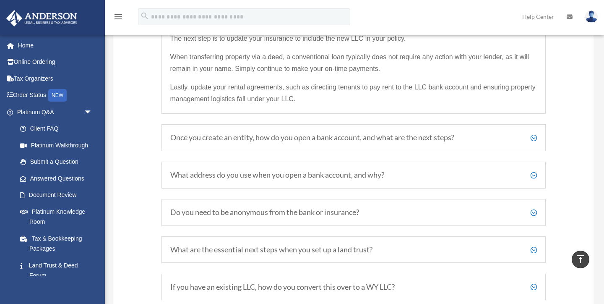
click at [534, 137] on h5 "Once you create an entity, how do you open a bank account, and what are the nex…" at bounding box center [353, 137] width 367 height 9
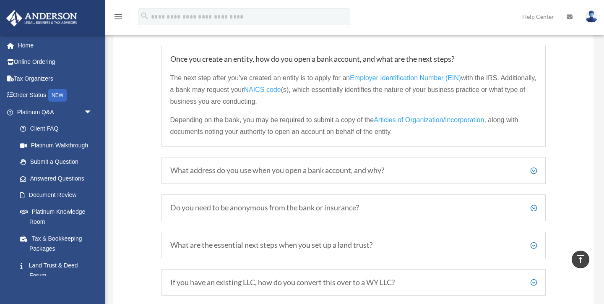
scroll to position [999, 0]
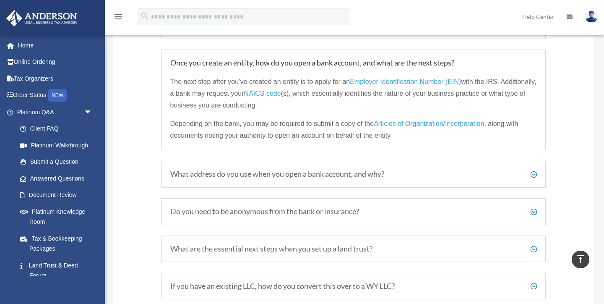
click at [534, 172] on h5 "What address do you use when you open a bank account, and why?" at bounding box center [353, 174] width 367 height 9
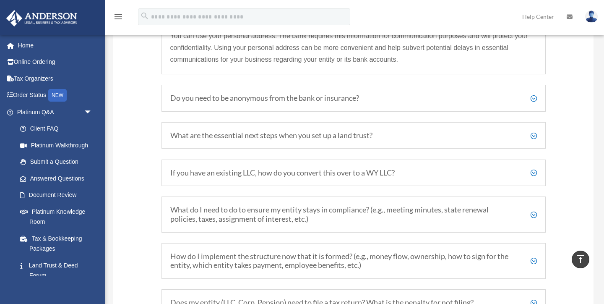
scroll to position [1083, 0]
click at [534, 97] on h5 "Do you need to be anonymous from the bank or insurance?" at bounding box center [353, 97] width 367 height 9
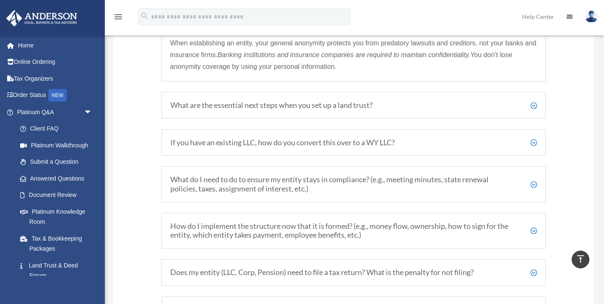
scroll to position [1144, 0]
click at [534, 103] on h5 "What are the essential next steps when you set up a land trust?" at bounding box center [353, 104] width 367 height 9
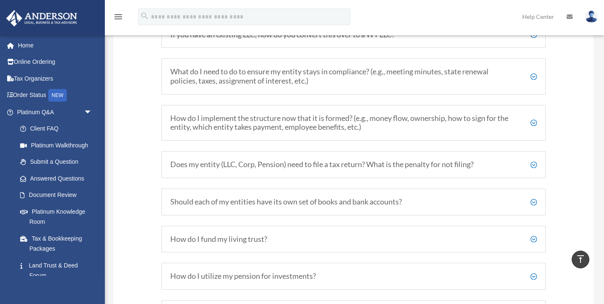
scroll to position [1295, 0]
click at [536, 72] on h5 "What do I need to do to ensure my entity stays in compliance? (e.g., meeting mi…" at bounding box center [353, 75] width 367 height 18
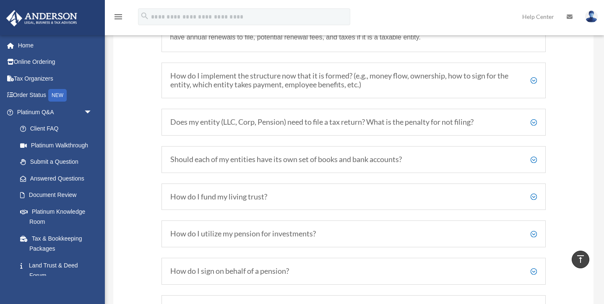
scroll to position [1306, 0]
click at [535, 80] on h5 "How do I implement the structure now that it is formed? (e.g., money flow, owne…" at bounding box center [353, 80] width 367 height 18
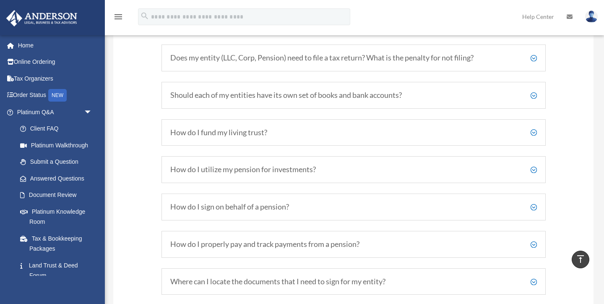
scroll to position [1388, 0]
click at [535, 93] on h5 "Should each of my entities have its own set of books and bank accounts?" at bounding box center [353, 94] width 367 height 9
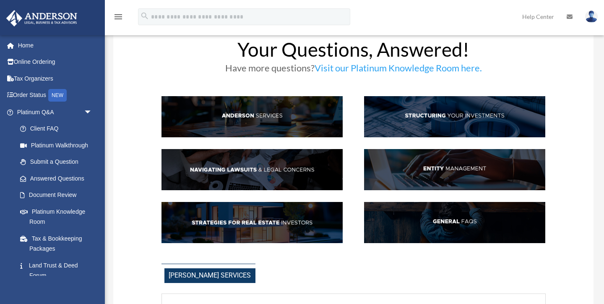
scroll to position [0, 0]
